Goal: Task Accomplishment & Management: Manage account settings

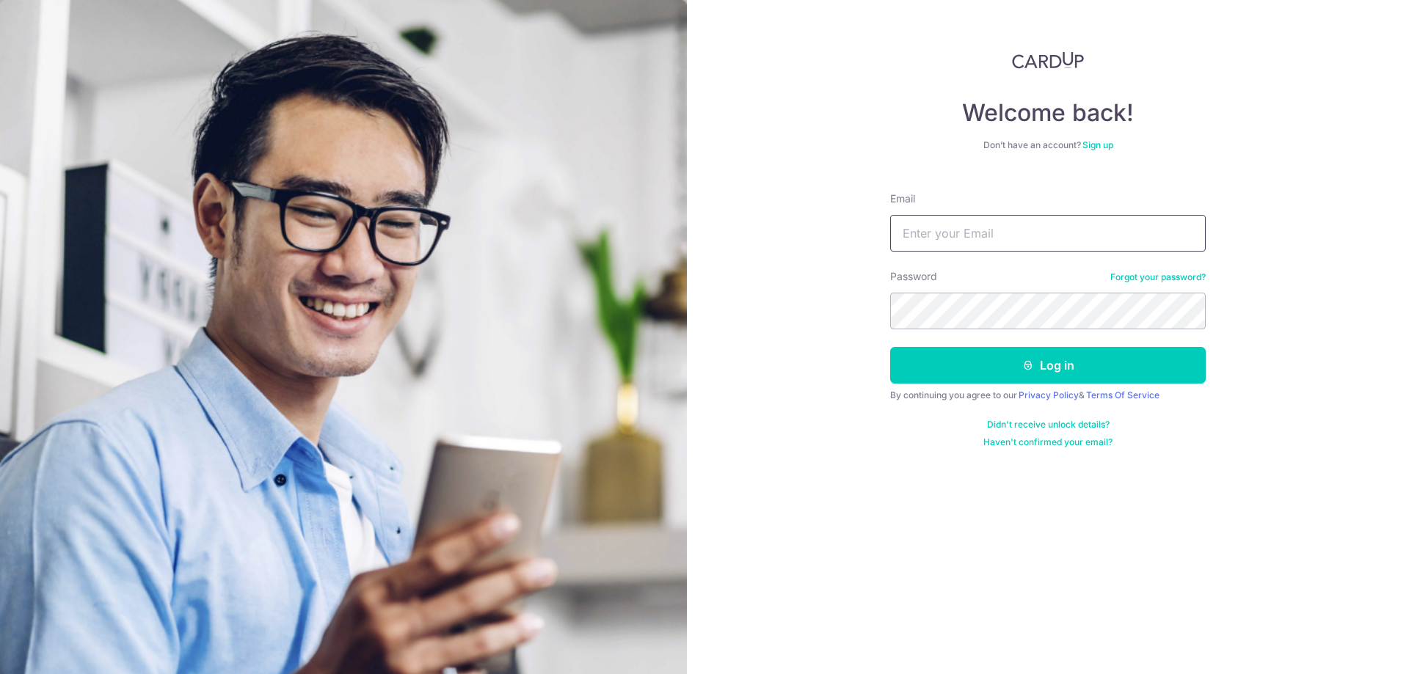
click at [1039, 226] on input "Email" at bounding box center [1048, 233] width 316 height 37
type input "account@avemanagement.com"
click at [890, 347] on button "Log in" at bounding box center [1048, 365] width 316 height 37
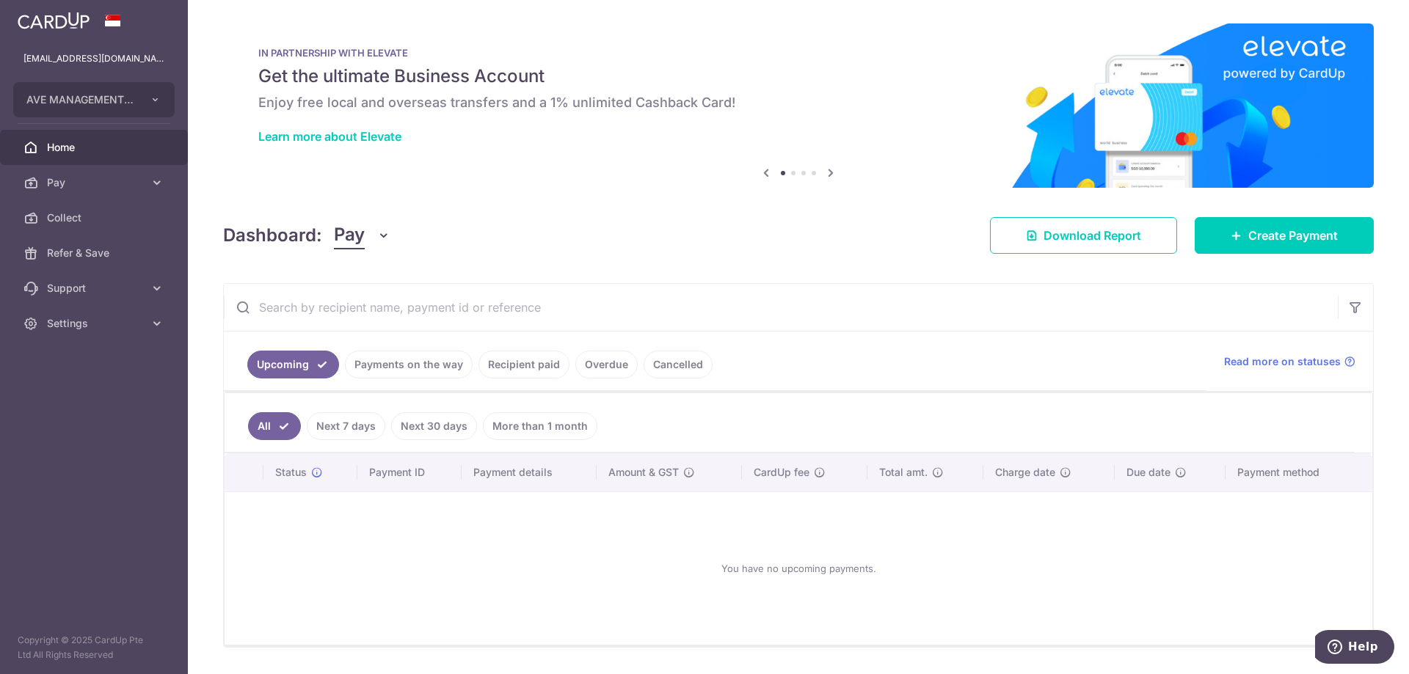
click at [530, 368] on link "Recipient paid" at bounding box center [523, 365] width 91 height 28
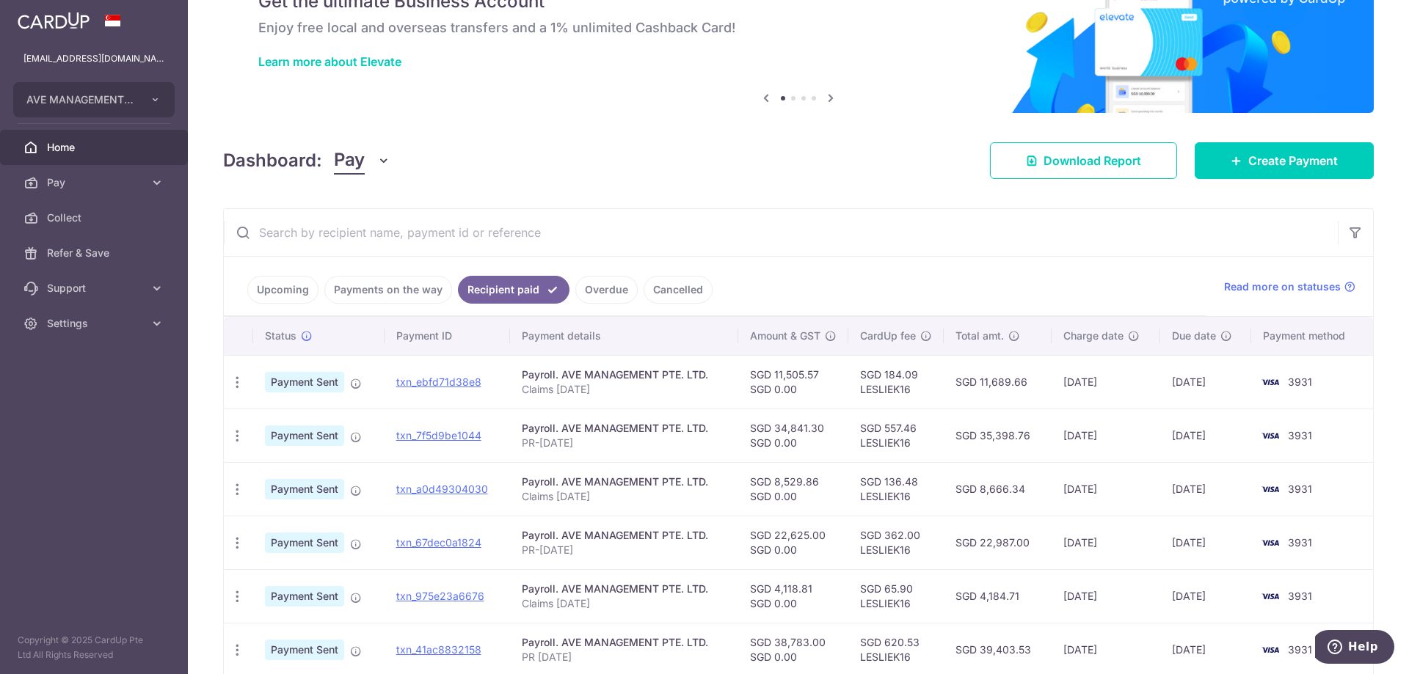
scroll to position [73, 0]
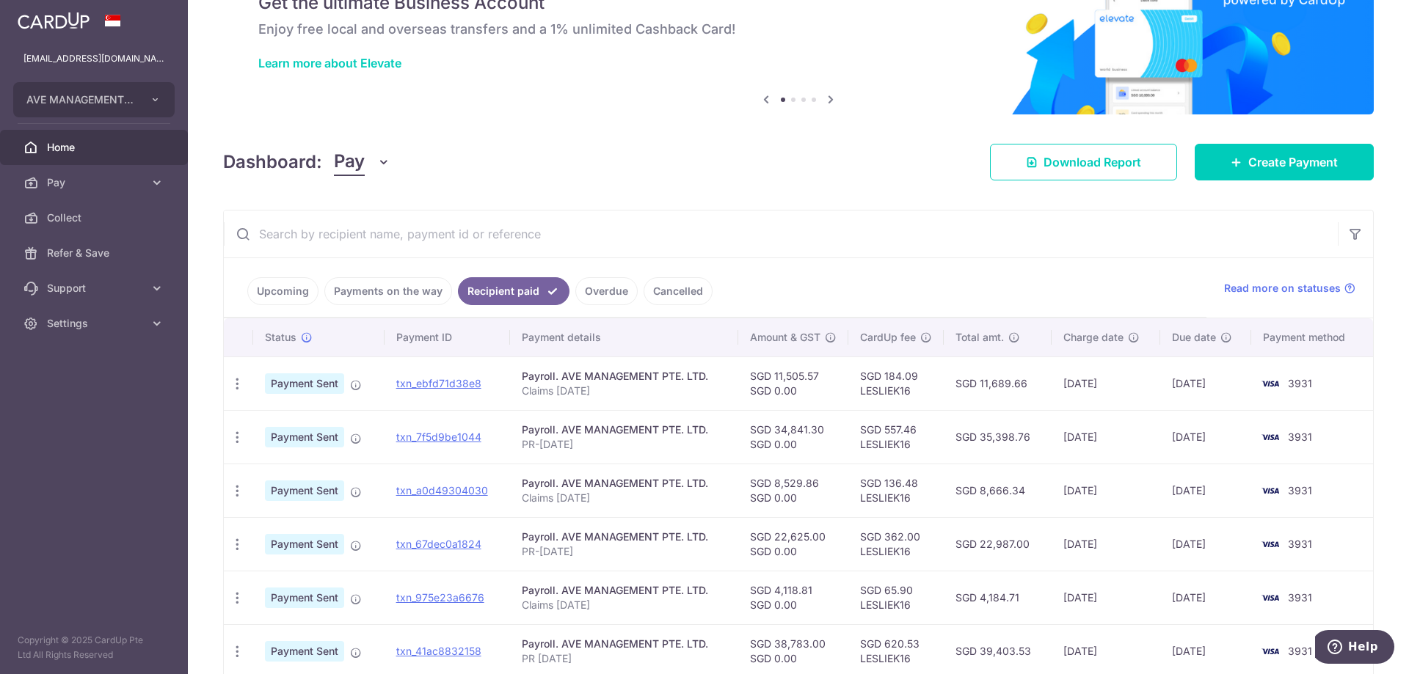
click at [616, 296] on link "Overdue" at bounding box center [606, 291] width 62 height 28
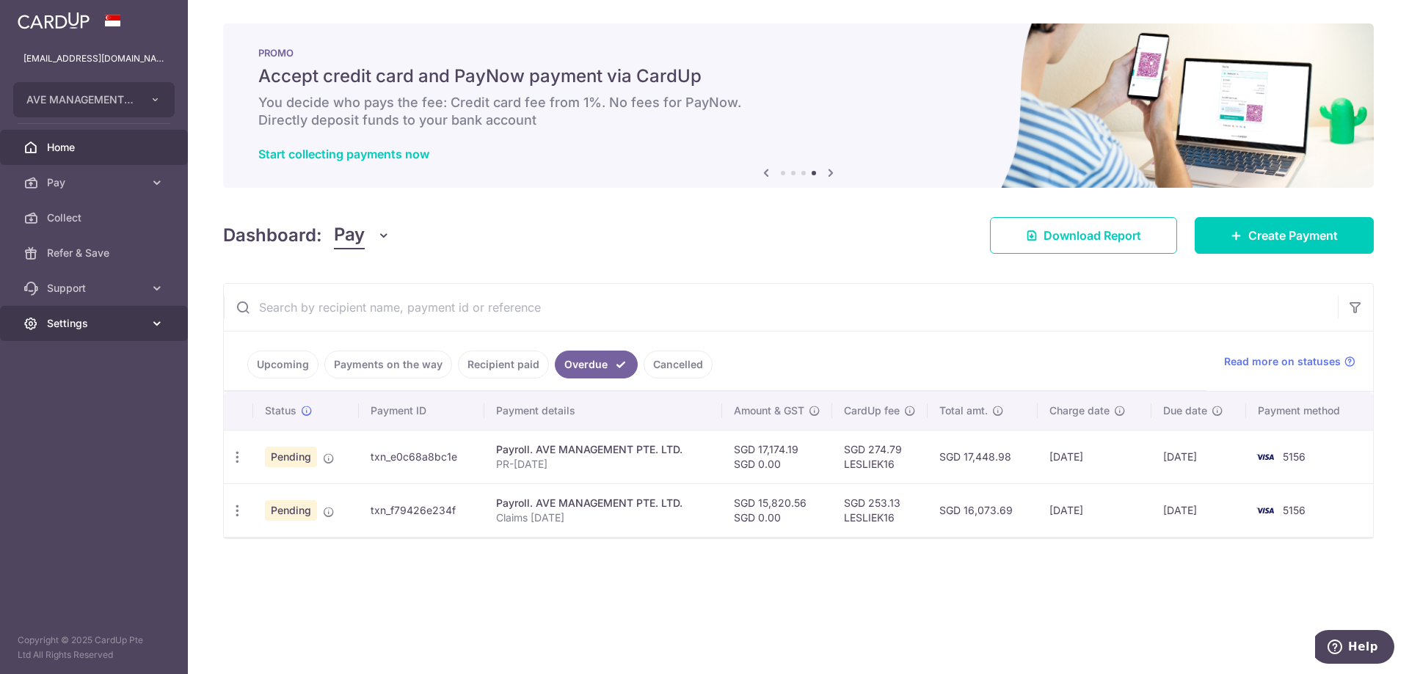
click at [158, 321] on icon at bounding box center [157, 323] width 15 height 15
click at [106, 389] on span "Logout" at bounding box center [95, 394] width 97 height 15
